Goal: Find specific page/section

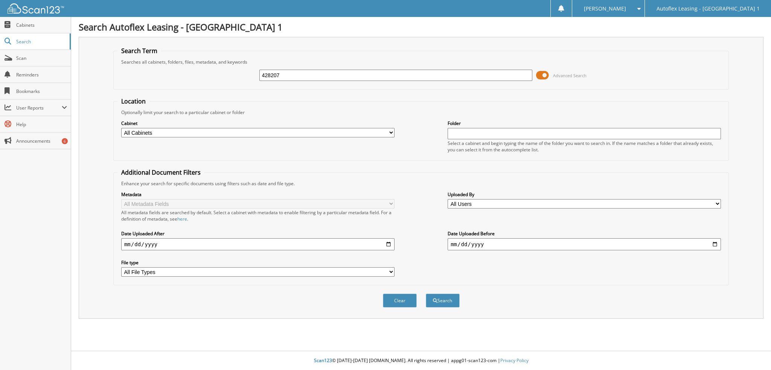
type input "428207"
click at [548, 73] on span at bounding box center [542, 75] width 13 height 11
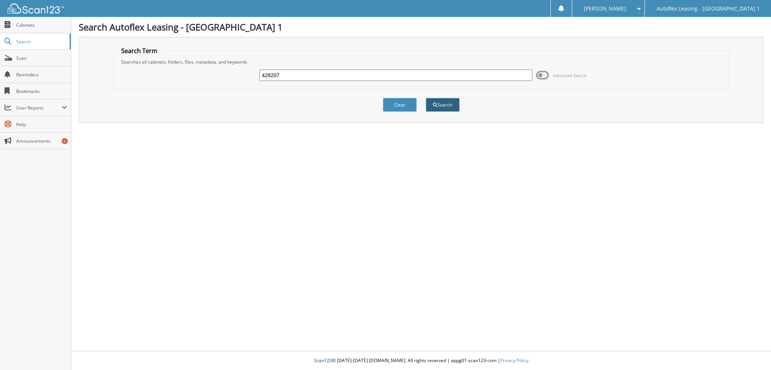
click at [430, 105] on button "Search" at bounding box center [443, 105] width 34 height 14
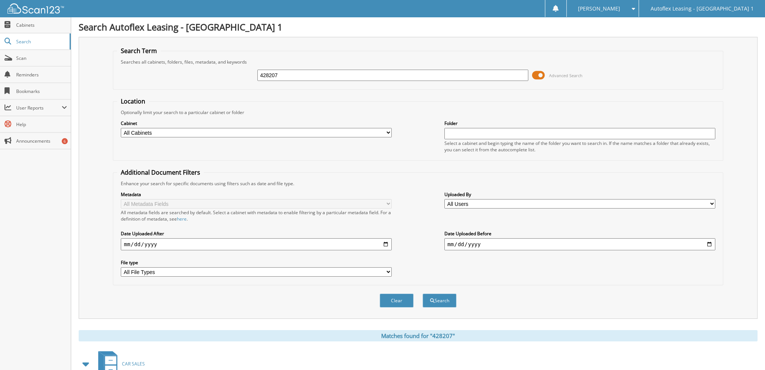
click at [538, 76] on span at bounding box center [538, 75] width 13 height 11
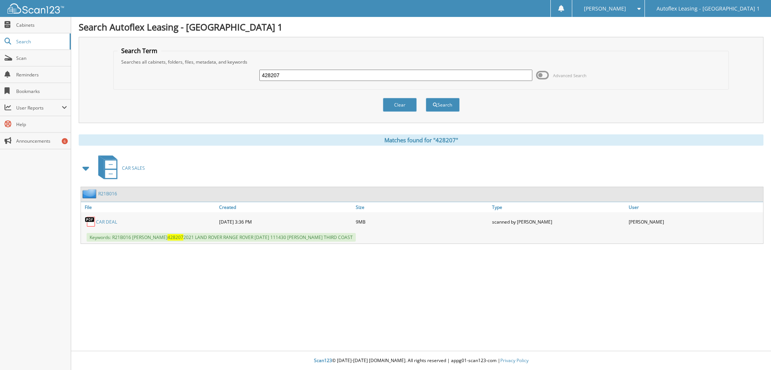
click at [301, 72] on input "428207" at bounding box center [395, 75] width 273 height 11
paste input "132703"
type input "132703"
click at [450, 104] on button "Search" at bounding box center [443, 105] width 34 height 14
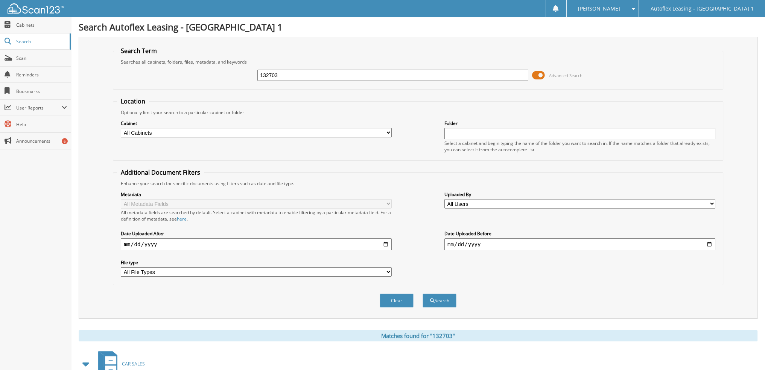
click at [534, 72] on span at bounding box center [538, 75] width 13 height 11
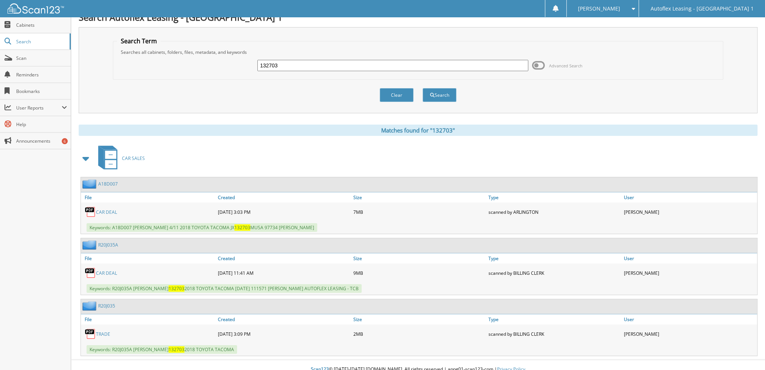
scroll to position [13, 0]
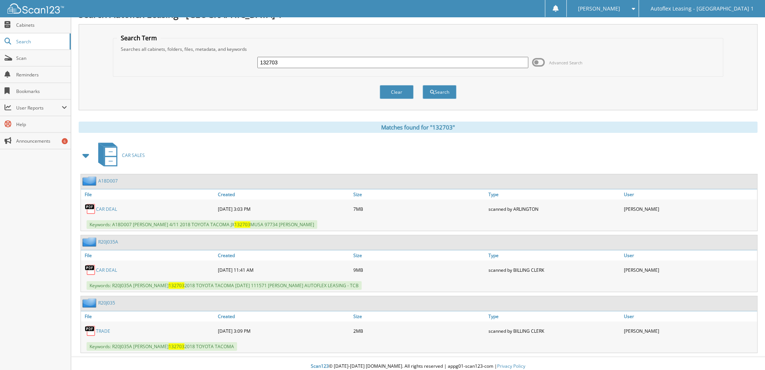
click at [103, 267] on link "CAR DEAL" at bounding box center [106, 270] width 21 height 6
